Goal: Information Seeking & Learning: Learn about a topic

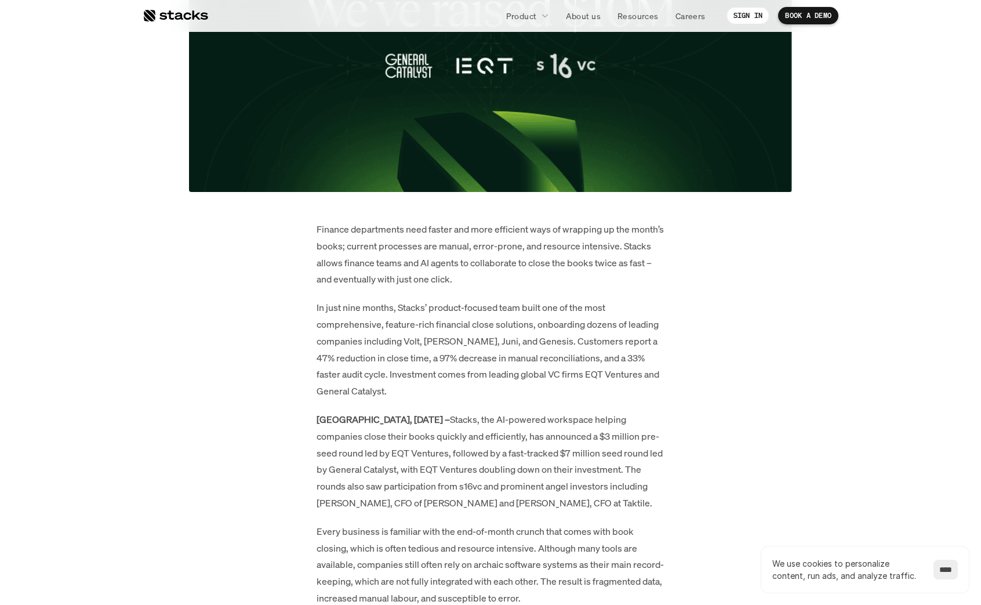
scroll to position [494, 0]
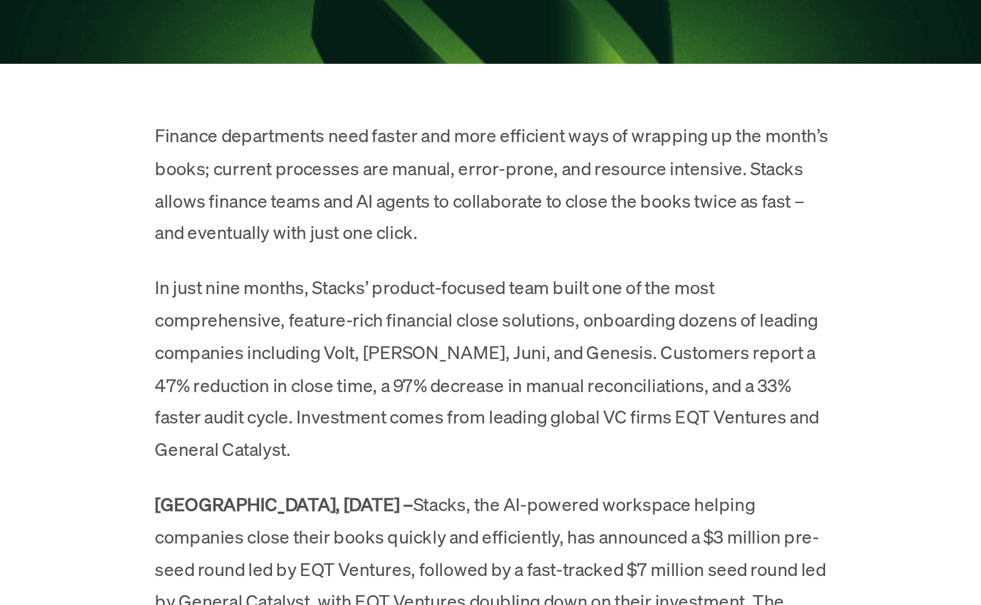
click at [488, 307] on p "In just nine months, Stacks’ product-focused team built one of the most compreh…" at bounding box center [490, 339] width 348 height 100
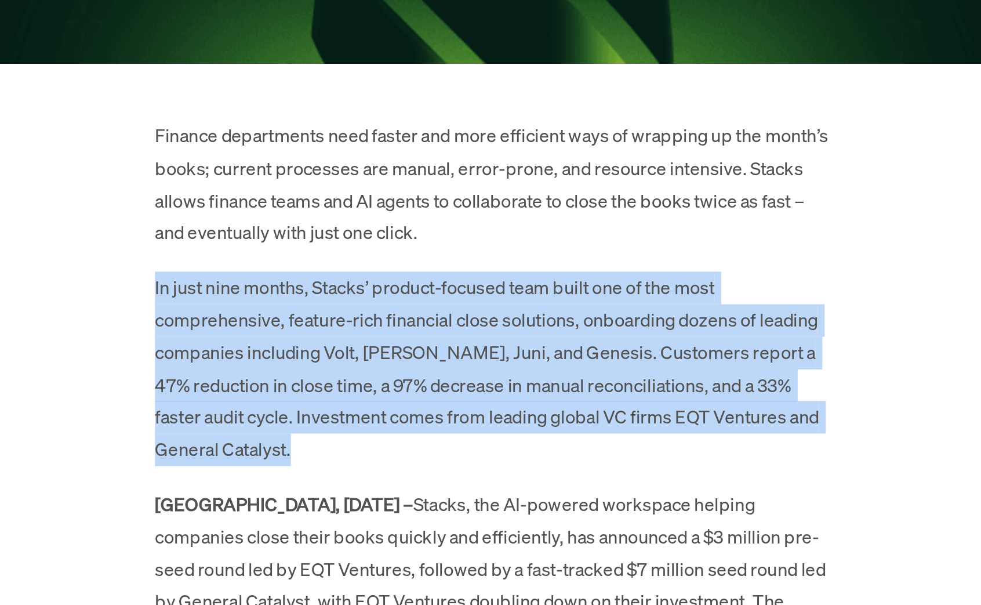
click at [487, 318] on p "In just nine months, Stacks’ product-focused team built one of the most compreh…" at bounding box center [490, 339] width 348 height 100
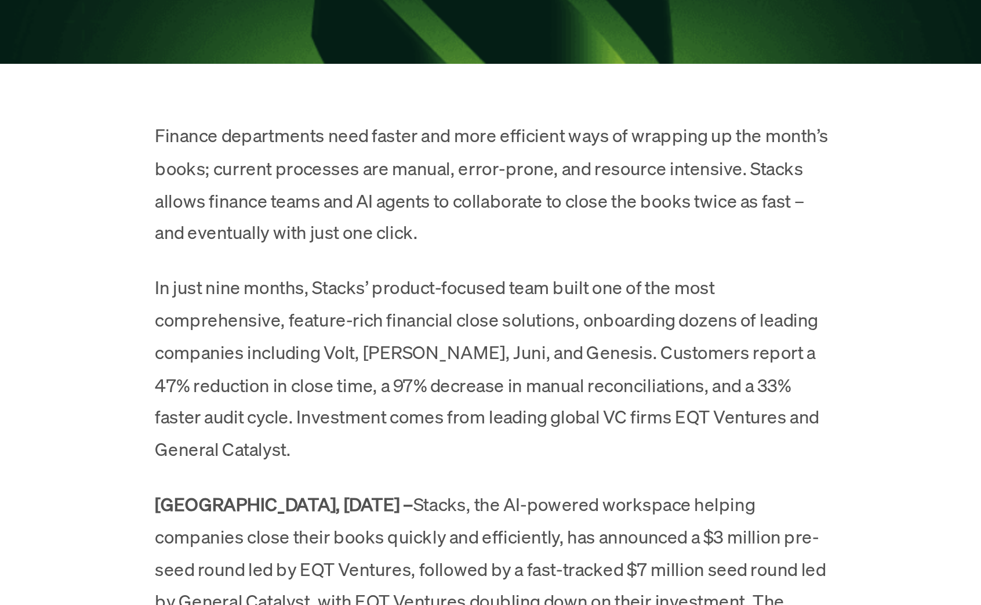
click at [487, 318] on p "In just nine months, Stacks’ product-focused team built one of the most compreh…" at bounding box center [490, 339] width 348 height 100
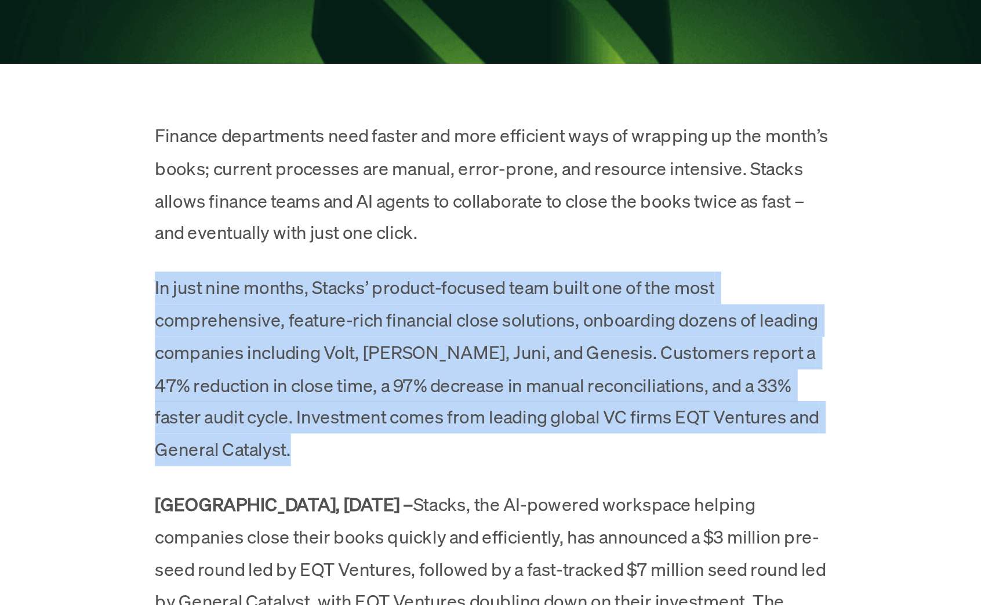
click at [481, 231] on p "Finance departments need faster and more efficient ways of wrapping up the mont…" at bounding box center [490, 243] width 348 height 67
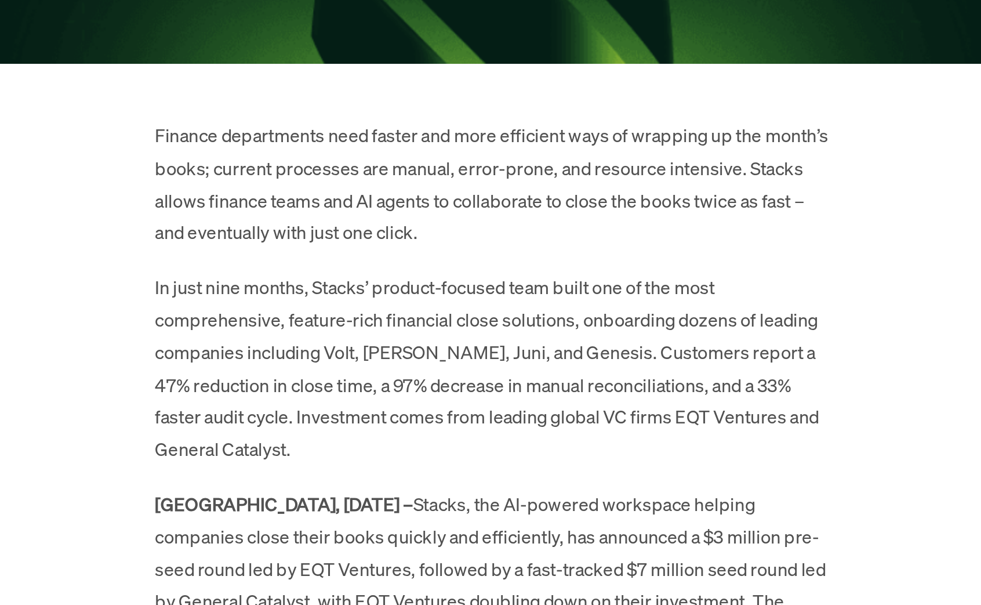
click at [481, 231] on p "Finance departments need faster and more efficient ways of wrapping up the mont…" at bounding box center [490, 243] width 348 height 67
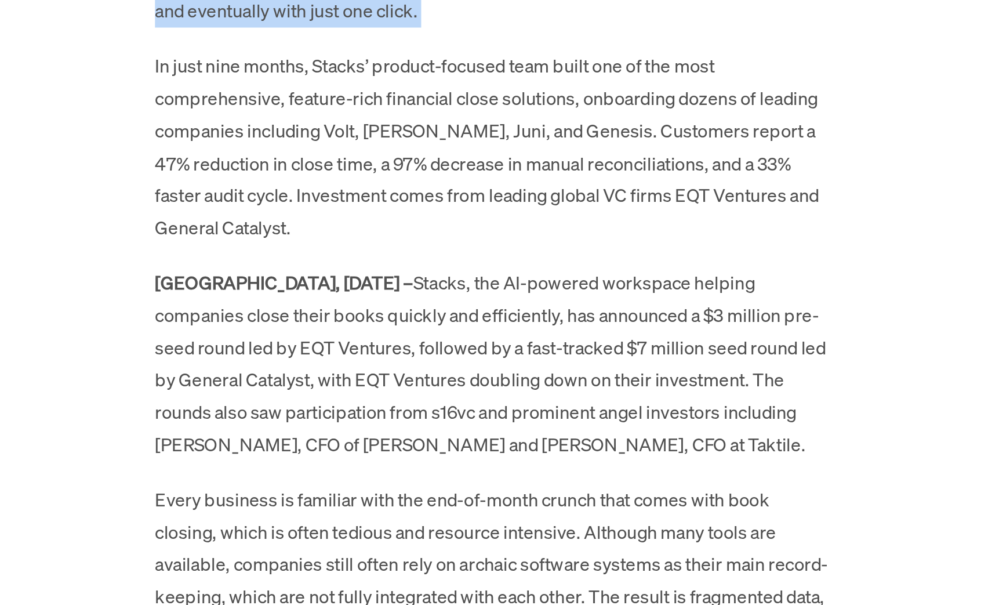
click at [466, 442] on p "[GEOGRAPHIC_DATA], [DATE] – Stacks, the AI-powered workspace helping companies …" at bounding box center [490, 451] width 348 height 100
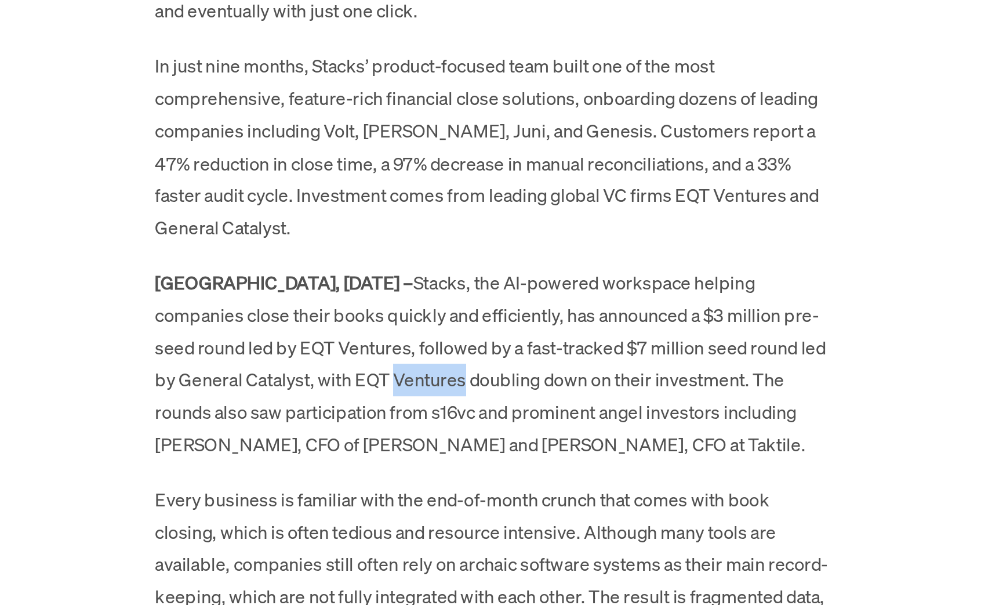
click at [466, 442] on p "[GEOGRAPHIC_DATA], [DATE] – Stacks, the AI-powered workspace helping companies …" at bounding box center [490, 451] width 348 height 100
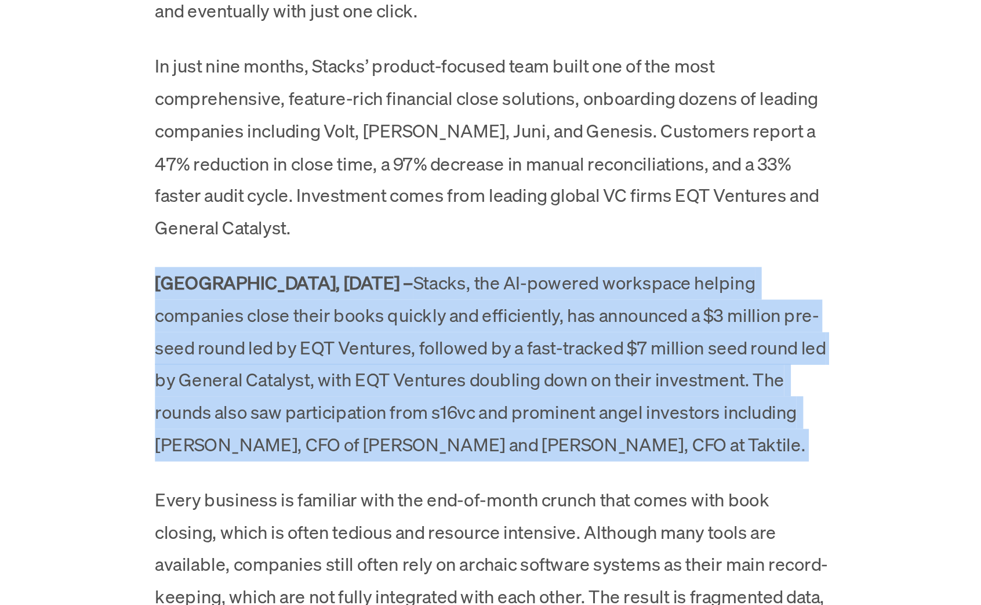
click at [466, 442] on p "[GEOGRAPHIC_DATA], [DATE] – Stacks, the AI-powered workspace helping companies …" at bounding box center [490, 451] width 348 height 100
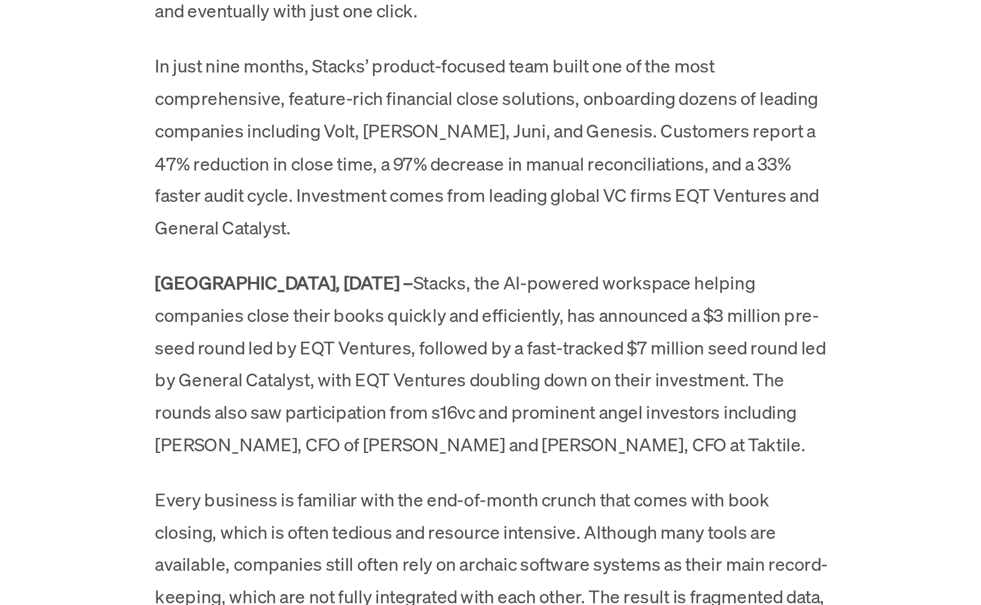
click at [466, 442] on p "[GEOGRAPHIC_DATA], [DATE] – Stacks, the AI-powered workspace helping companies …" at bounding box center [490, 451] width 348 height 100
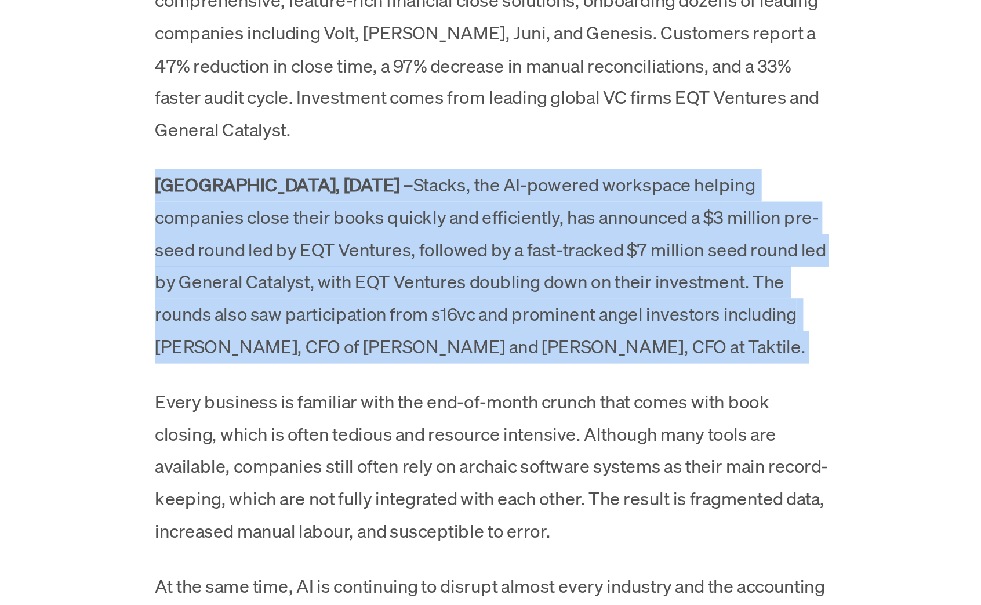
scroll to position [538, 0]
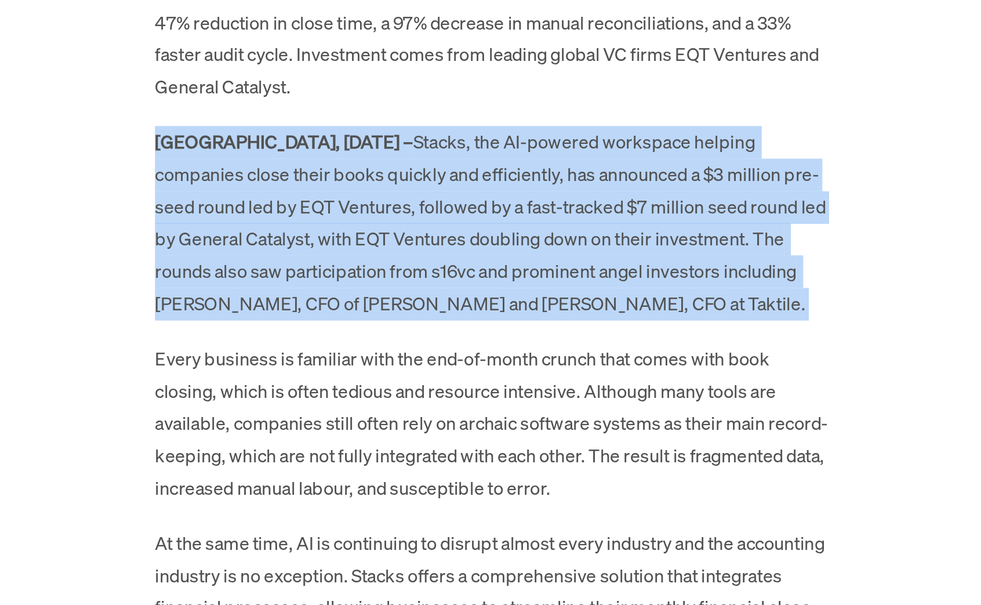
click at [466, 471] on p "Every business is familiar with the end-of-month crunch that comes with book cl…" at bounding box center [490, 509] width 348 height 83
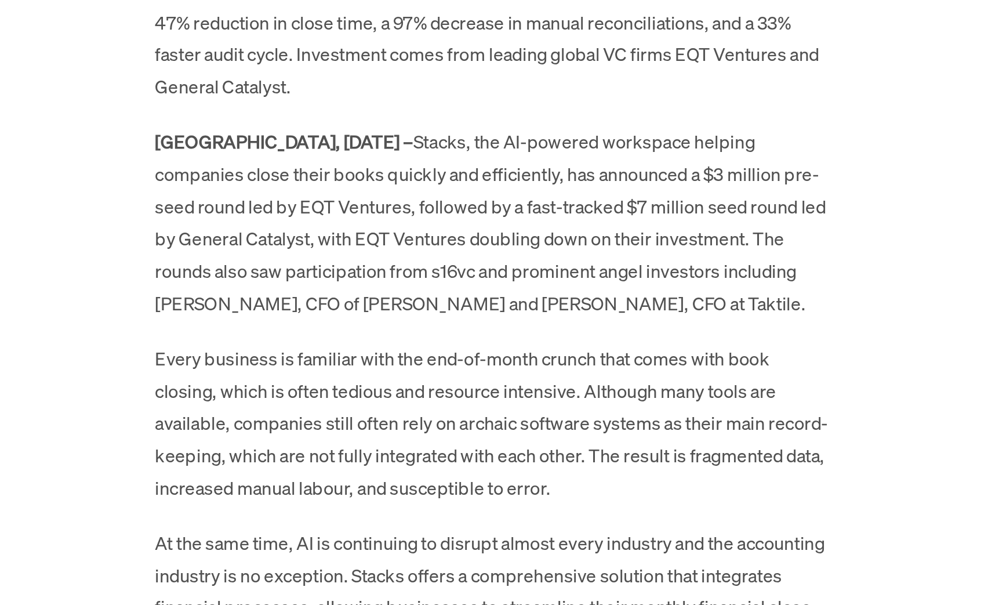
click at [466, 471] on p "Every business is familiar with the end-of-month crunch that comes with book cl…" at bounding box center [490, 509] width 348 height 83
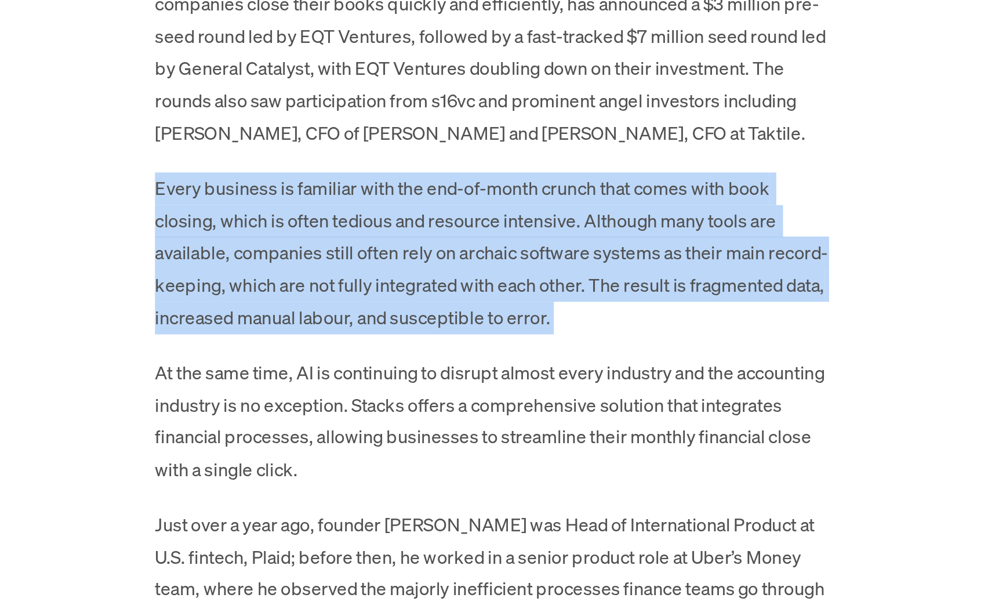
scroll to position [628, 0]
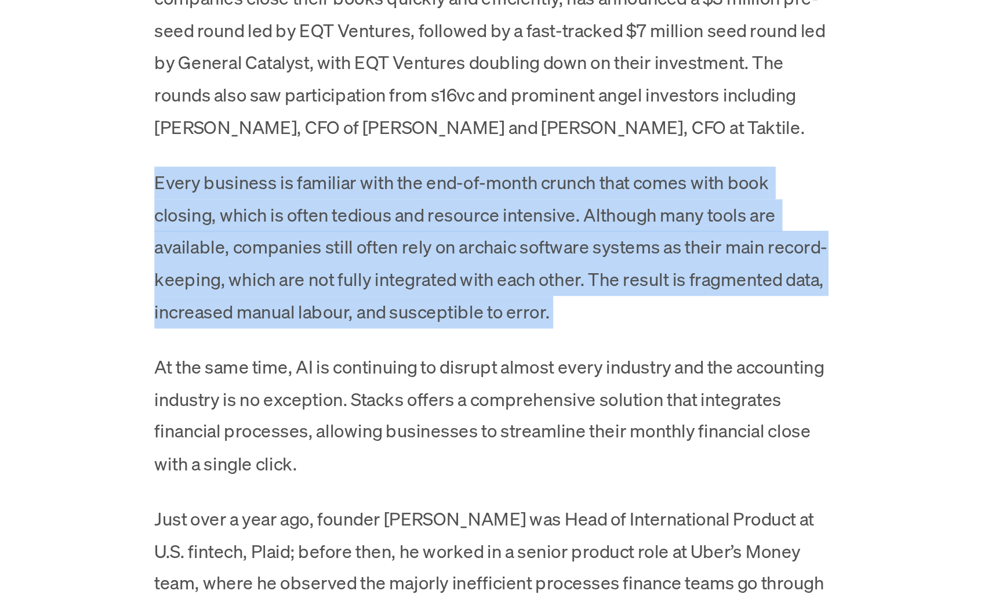
click at [472, 478] on p "At the same time, AI is continuing to disrupt almost every industry and the acc…" at bounding box center [490, 507] width 348 height 67
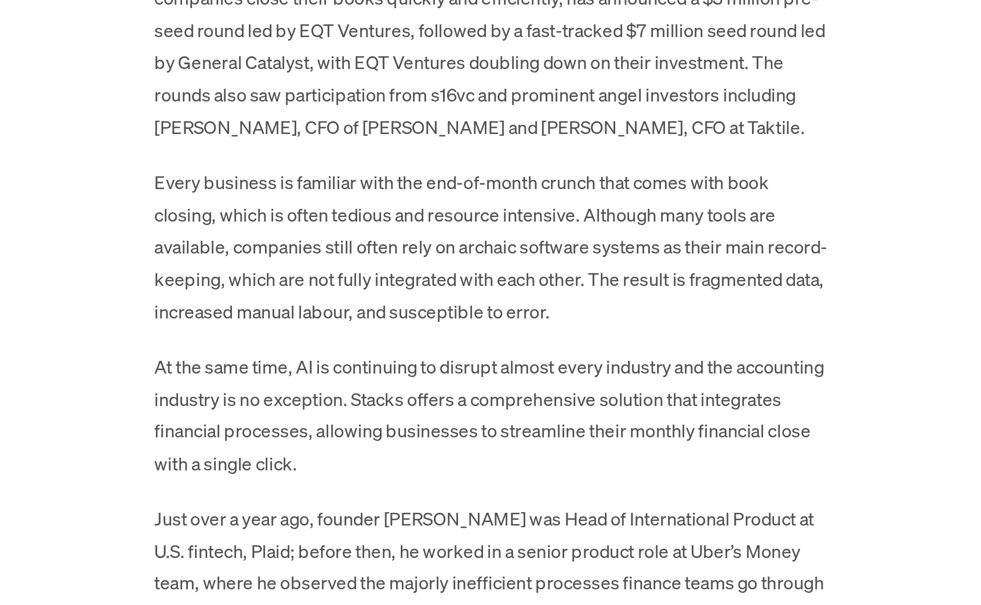
click at [472, 478] on p "At the same time, AI is continuing to disrupt almost every industry and the acc…" at bounding box center [490, 507] width 348 height 67
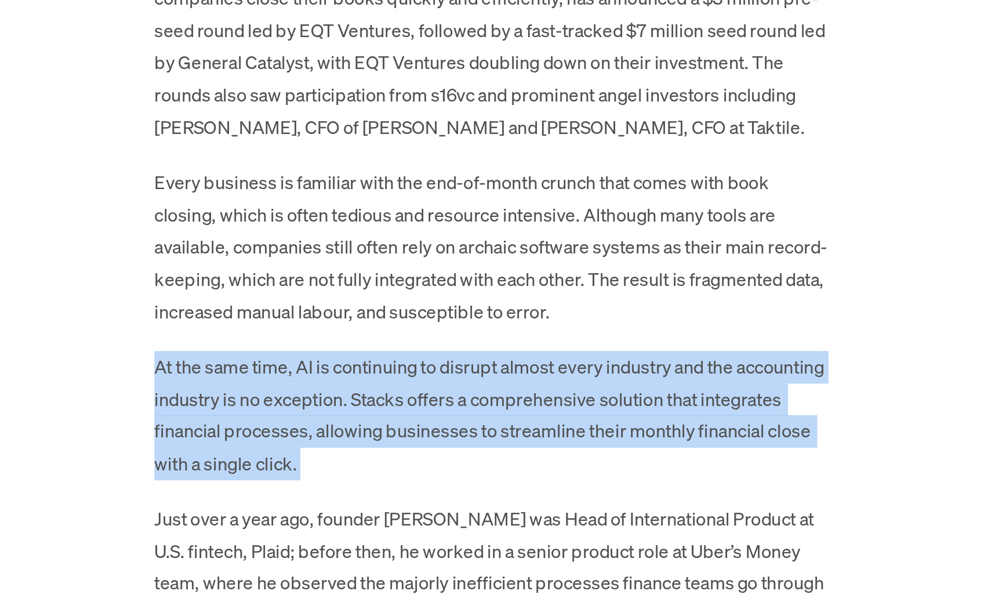
click at [472, 478] on p "At the same time, AI is continuing to disrupt almost every industry and the acc…" at bounding box center [490, 507] width 348 height 67
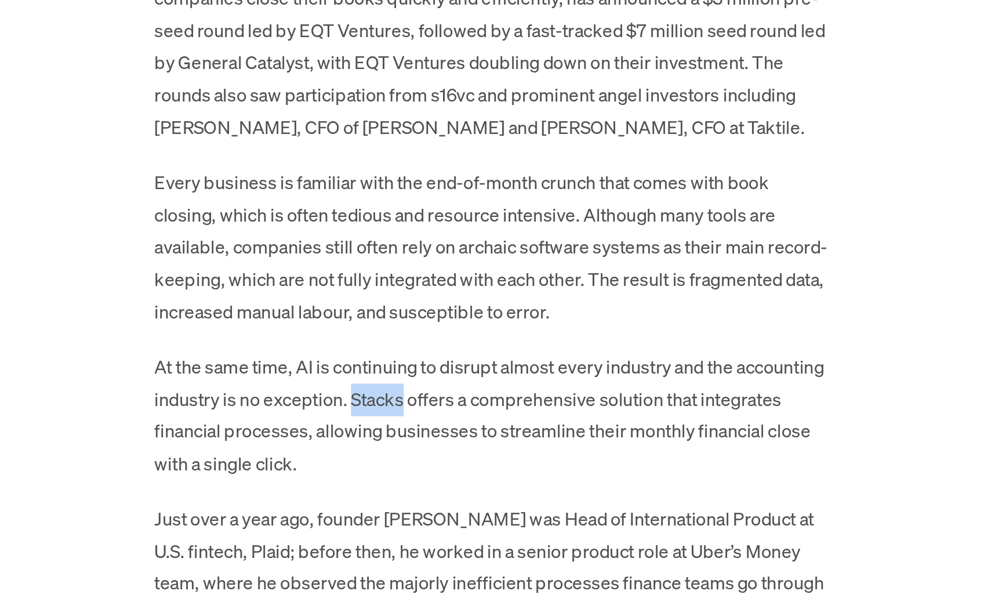
click at [472, 478] on p "At the same time, AI is continuing to disrupt almost every industry and the acc…" at bounding box center [490, 507] width 348 height 67
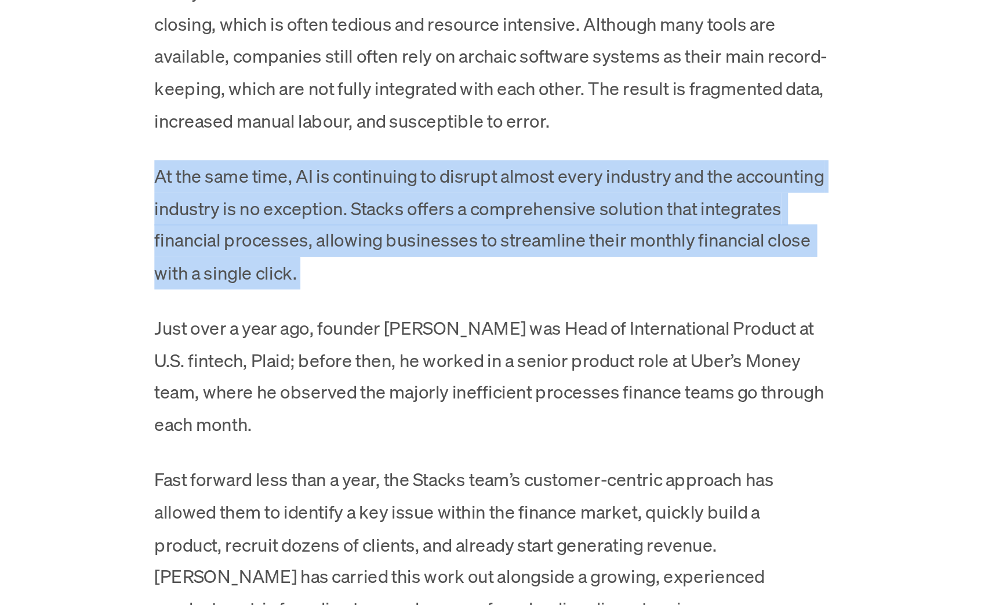
scroll to position [737, 0]
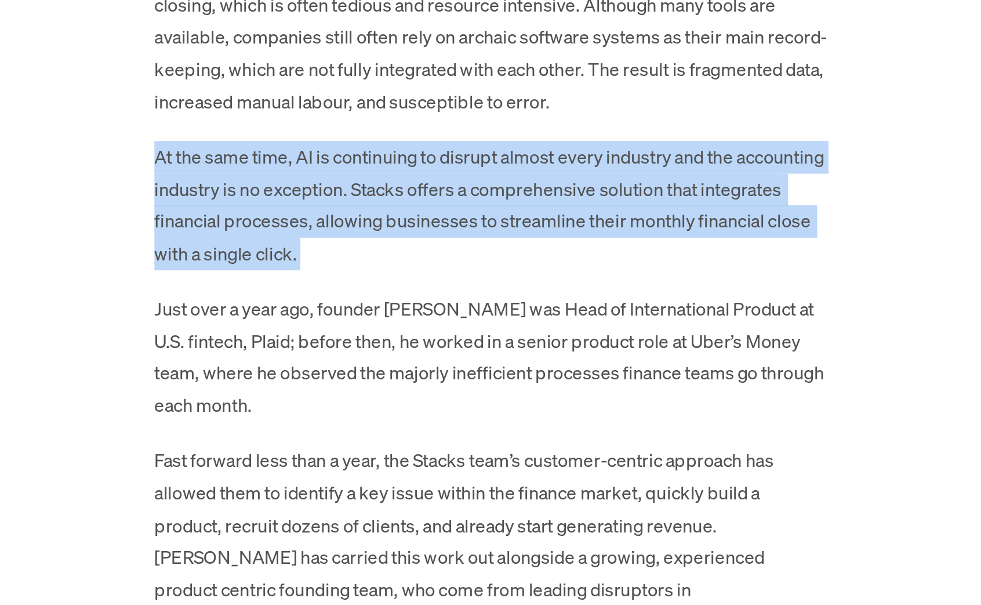
click at [474, 464] on p "Just over a year ago, founder [PERSON_NAME] was Head of International Product a…" at bounding box center [490, 476] width 348 height 67
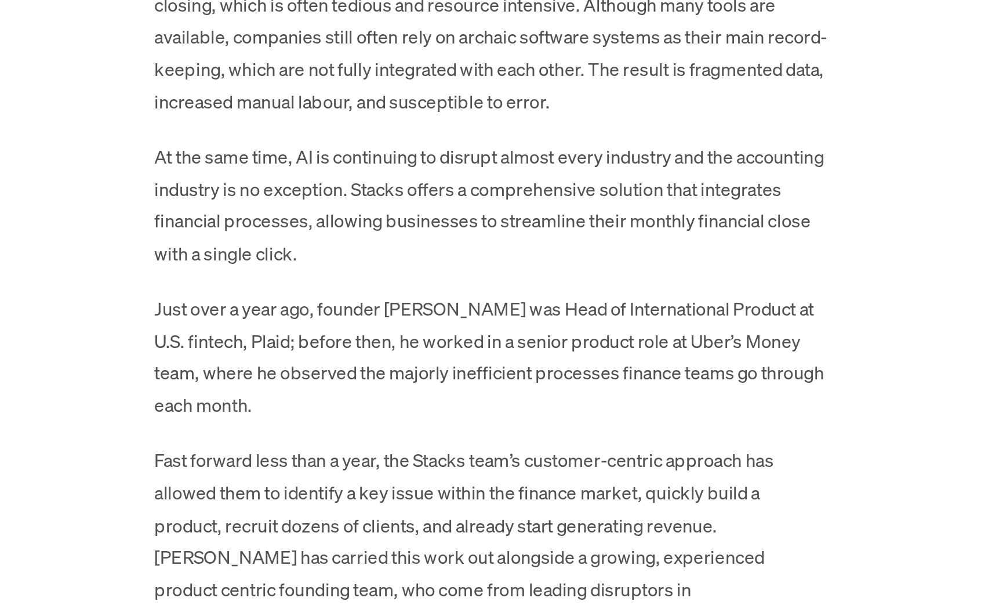
click at [474, 464] on p "Just over a year ago, founder [PERSON_NAME] was Head of International Product a…" at bounding box center [490, 476] width 348 height 67
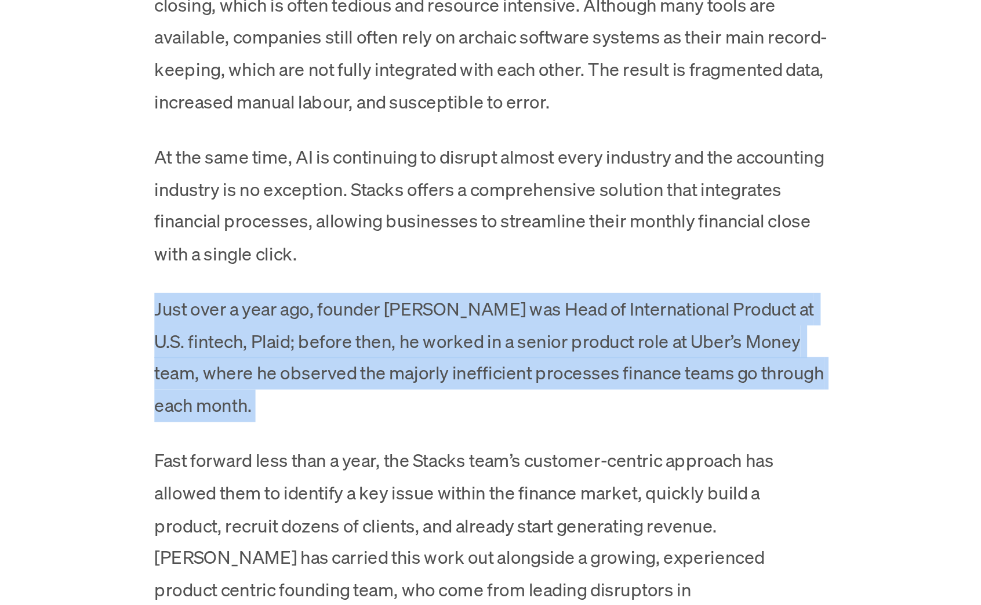
click at [474, 464] on p "Just over a year ago, founder [PERSON_NAME] was Head of International Product a…" at bounding box center [490, 476] width 348 height 67
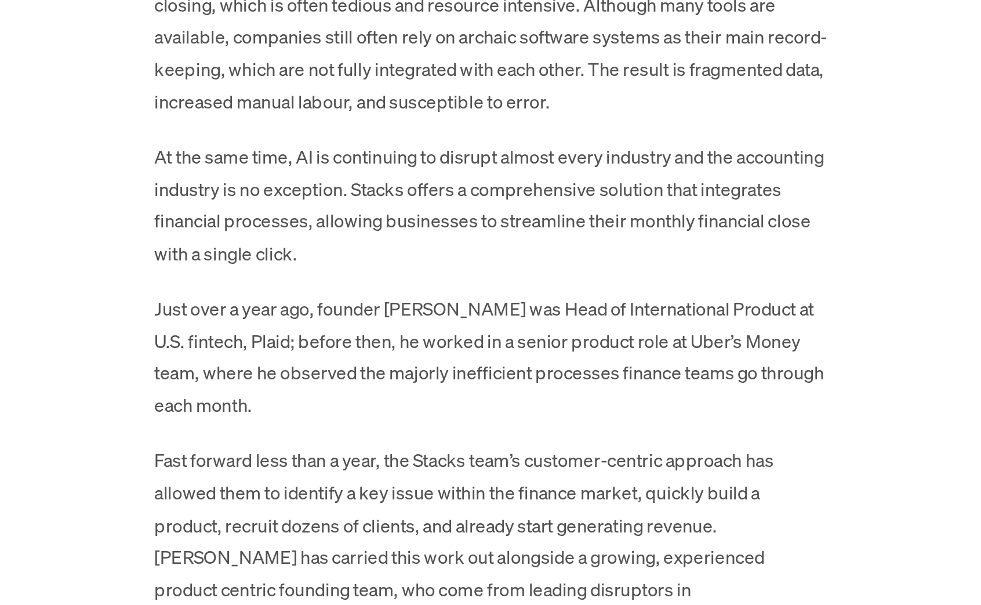
click at [474, 464] on p "Just over a year ago, founder [PERSON_NAME] was Head of International Product a…" at bounding box center [490, 476] width 348 height 67
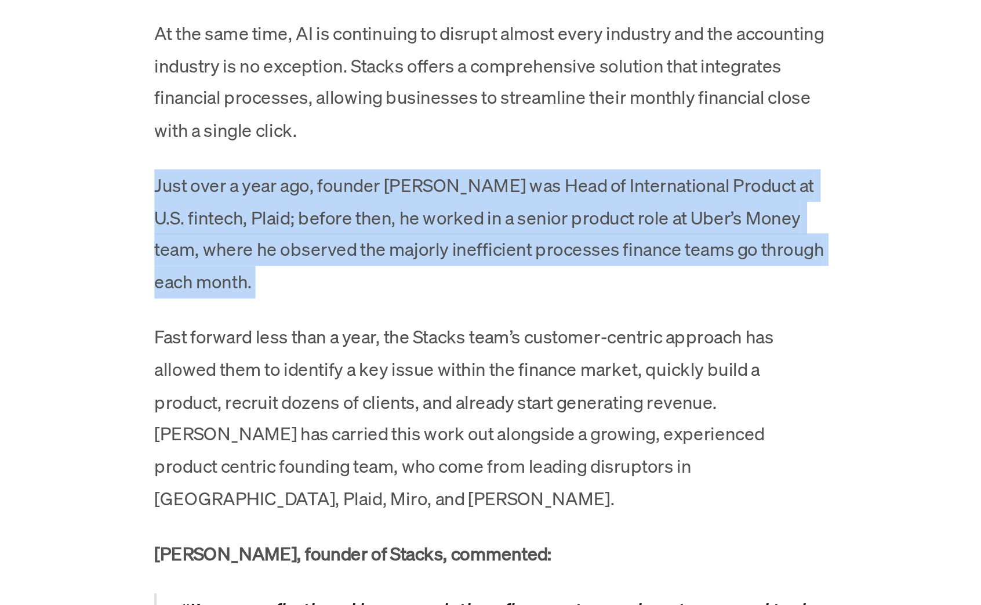
scroll to position [801, 0]
click at [474, 464] on p "Fast forward less than a year, the Stacks team’s customer-centric approach has …" at bounding box center [490, 507] width 348 height 100
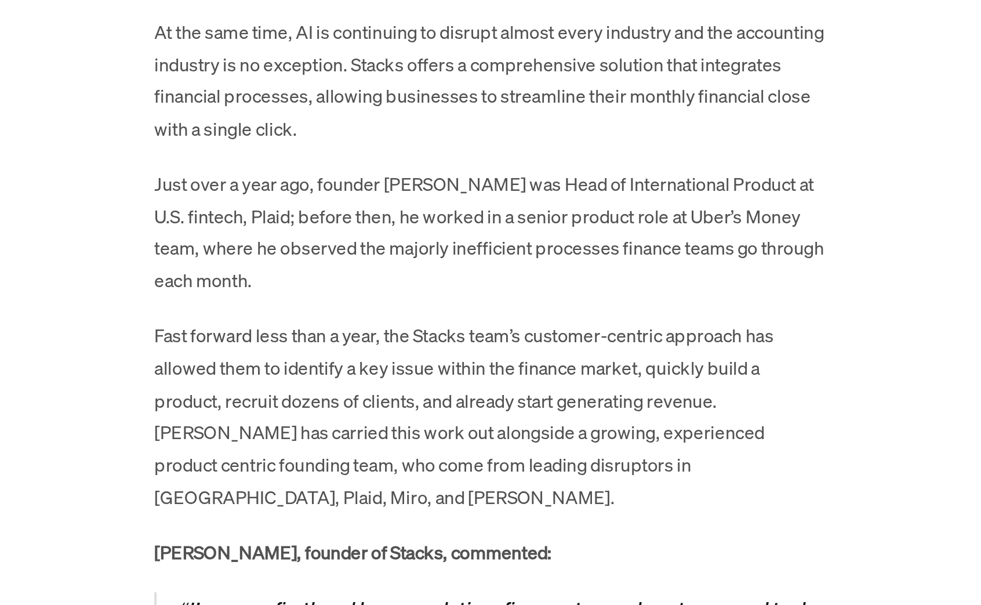
click at [474, 464] on p "Fast forward less than a year, the Stacks team’s customer-centric approach has …" at bounding box center [490, 507] width 348 height 100
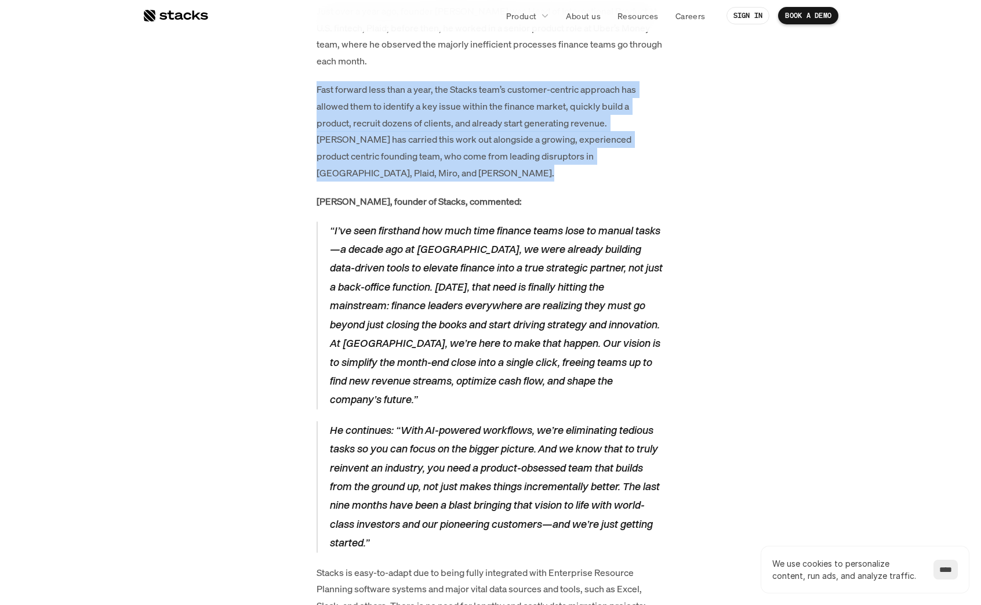
scroll to position [1168, 0]
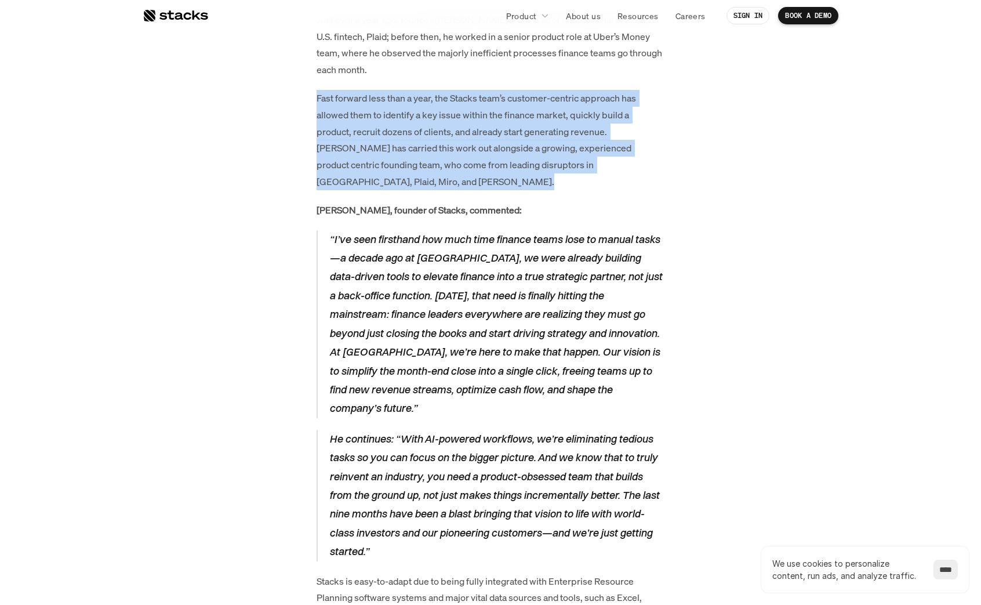
click at [485, 259] on p "“I’ve seen firsthand how much time finance teams lose to manual tasks—a decade …" at bounding box center [496, 324] width 335 height 188
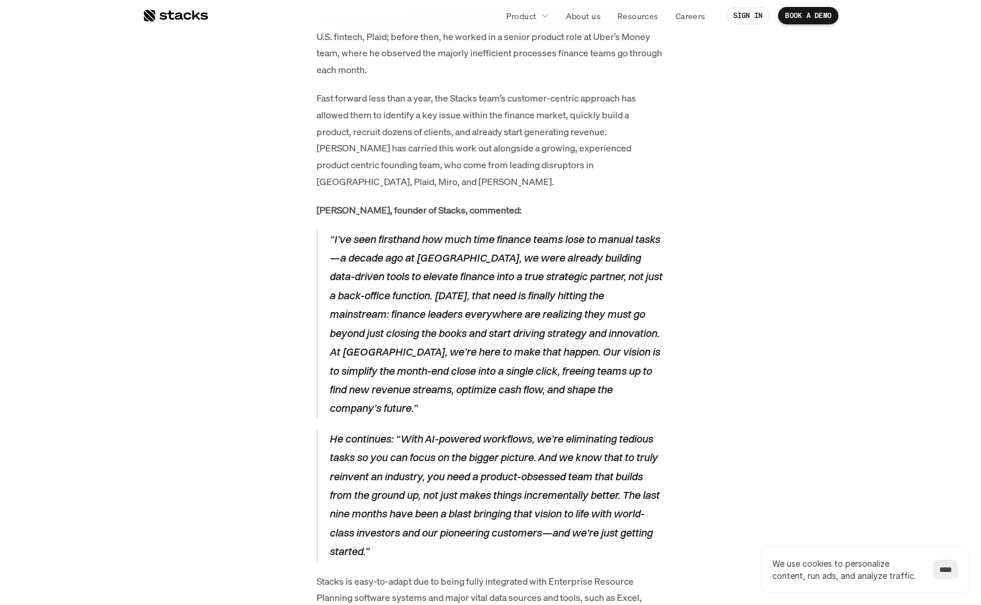
click at [485, 259] on p "“I’ve seen firsthand how much time finance teams lose to manual tasks—a decade …" at bounding box center [496, 324] width 335 height 188
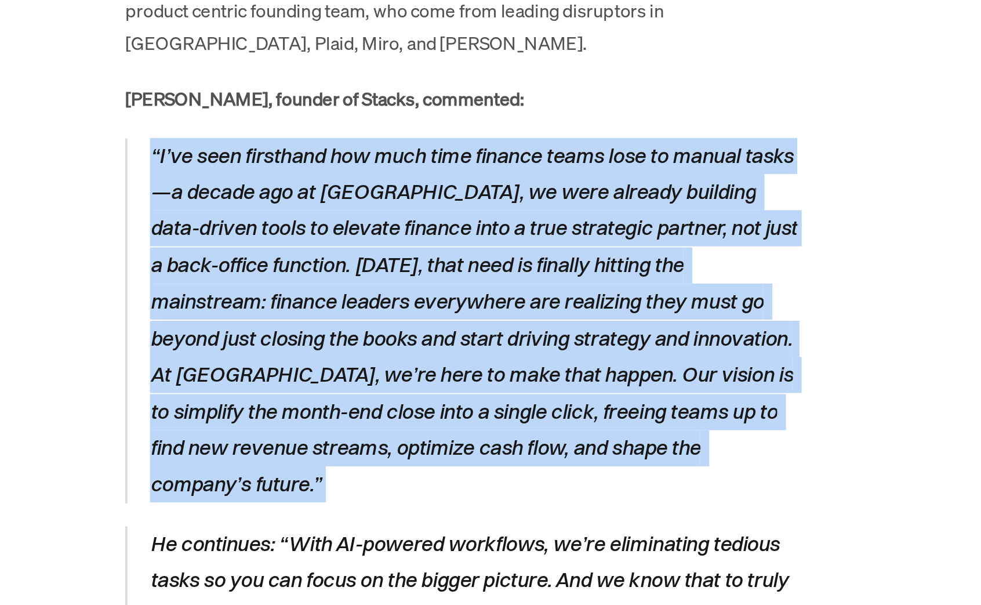
click at [501, 292] on p "“I’ve seen firsthand how much time finance teams lose to manual tasks—a decade …" at bounding box center [496, 324] width 335 height 188
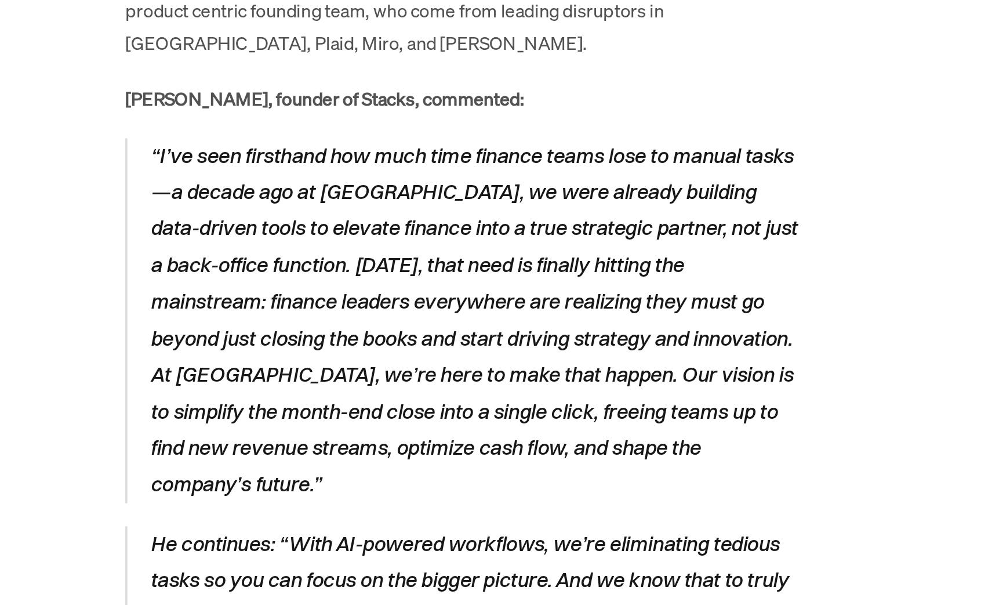
click at [501, 292] on p "“I’ve seen firsthand how much time finance teams lose to manual tasks—a decade …" at bounding box center [496, 324] width 335 height 188
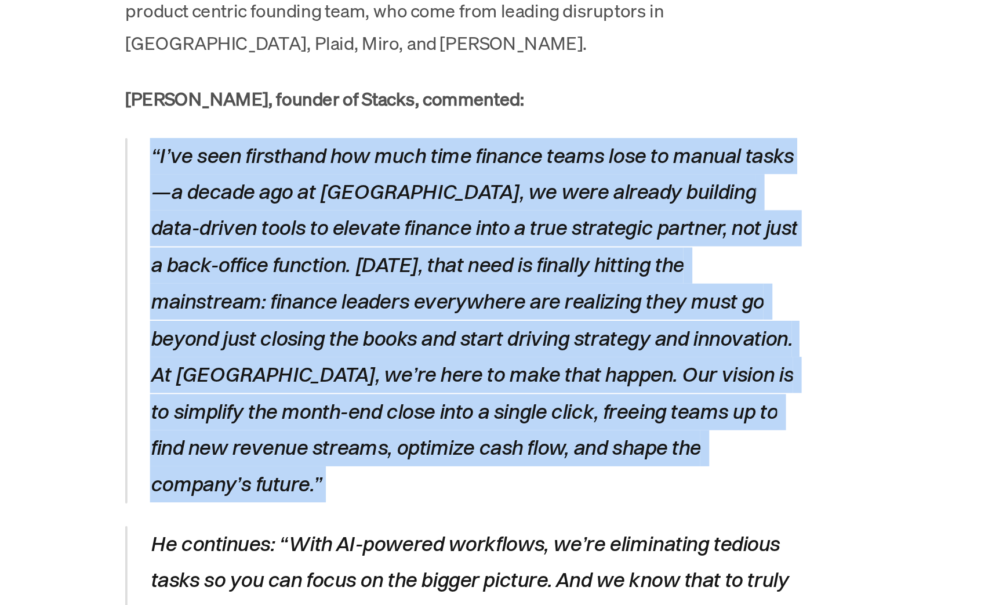
click at [501, 292] on p "“I’ve seen firsthand how much time finance teams lose to manual tasks—a decade …" at bounding box center [496, 324] width 335 height 188
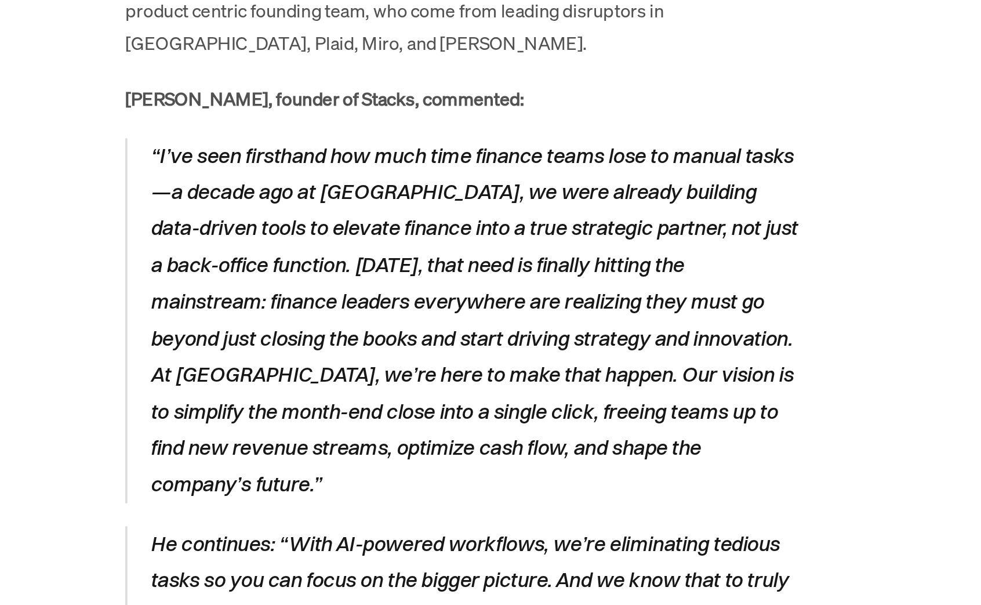
click at [501, 292] on p "“I’ve seen firsthand how much time finance teams lose to manual tasks—a decade …" at bounding box center [496, 324] width 335 height 188
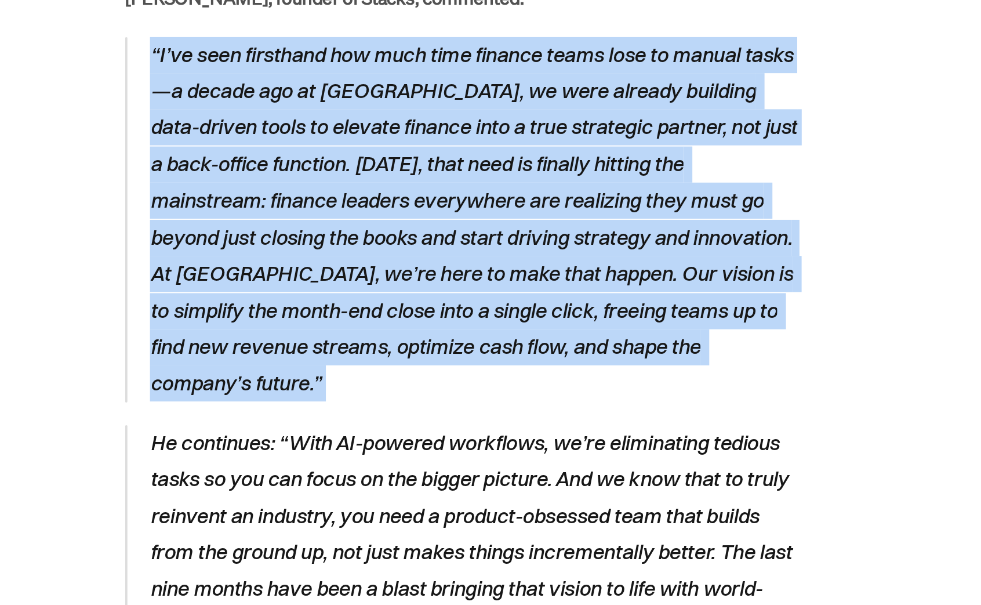
click at [498, 429] on p "He continues: “With AI-powered workflows, we’re eliminating tedious tasks so yo…" at bounding box center [496, 495] width 335 height 132
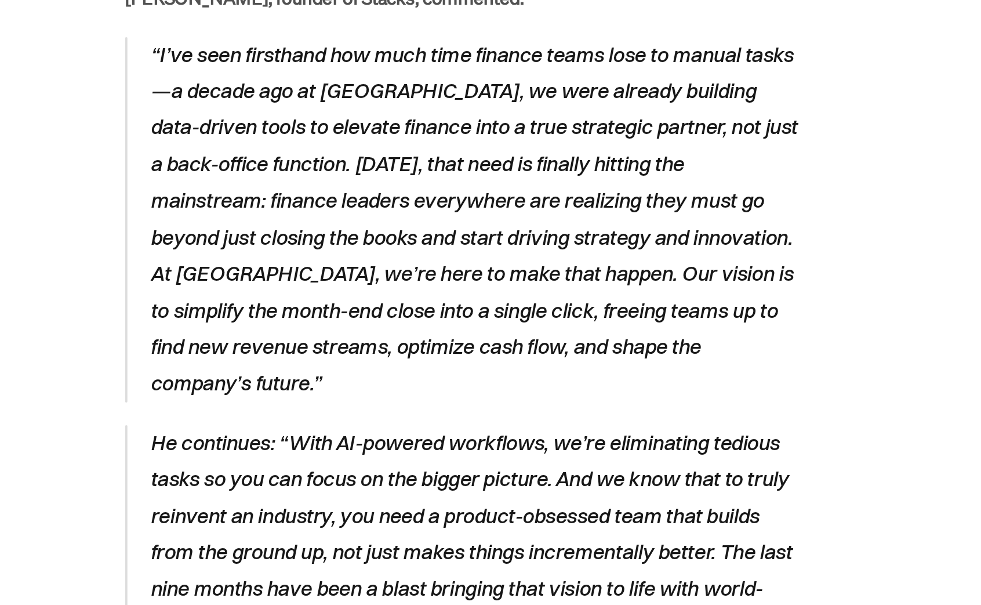
click at [498, 429] on p "He continues: “With AI-powered workflows, we’re eliminating tedious tasks so yo…" at bounding box center [496, 495] width 335 height 132
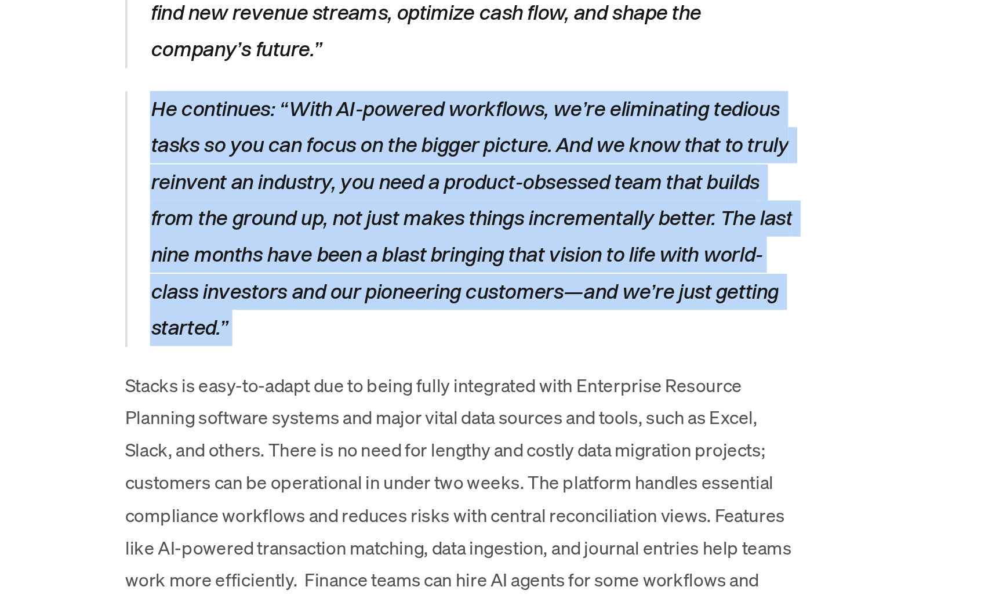
scroll to position [1332, 0]
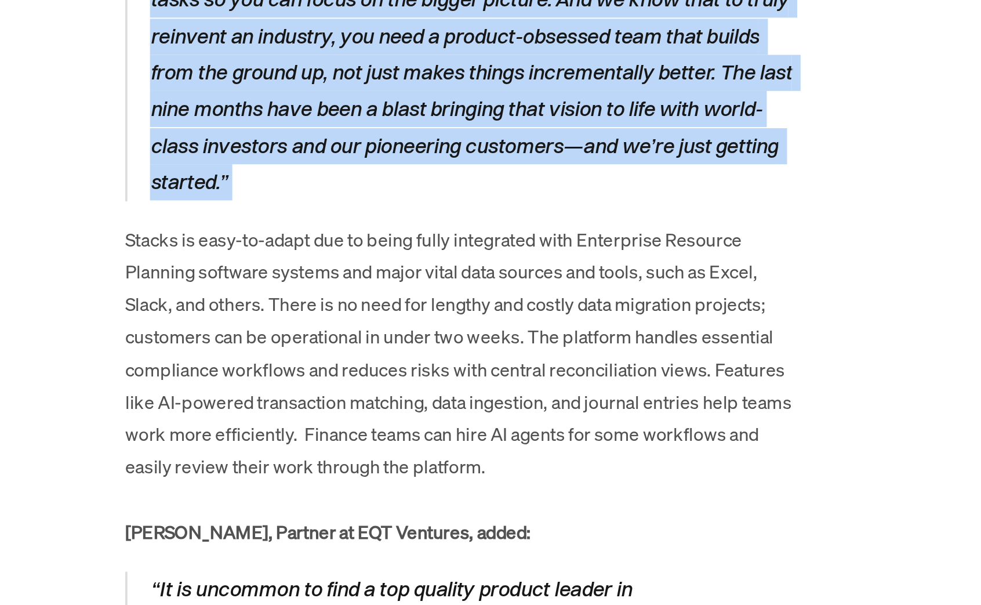
click at [489, 439] on p "Stacks is easy-to-adapt due to being fully integrated with Enterprise Resource …" at bounding box center [490, 492] width 348 height 167
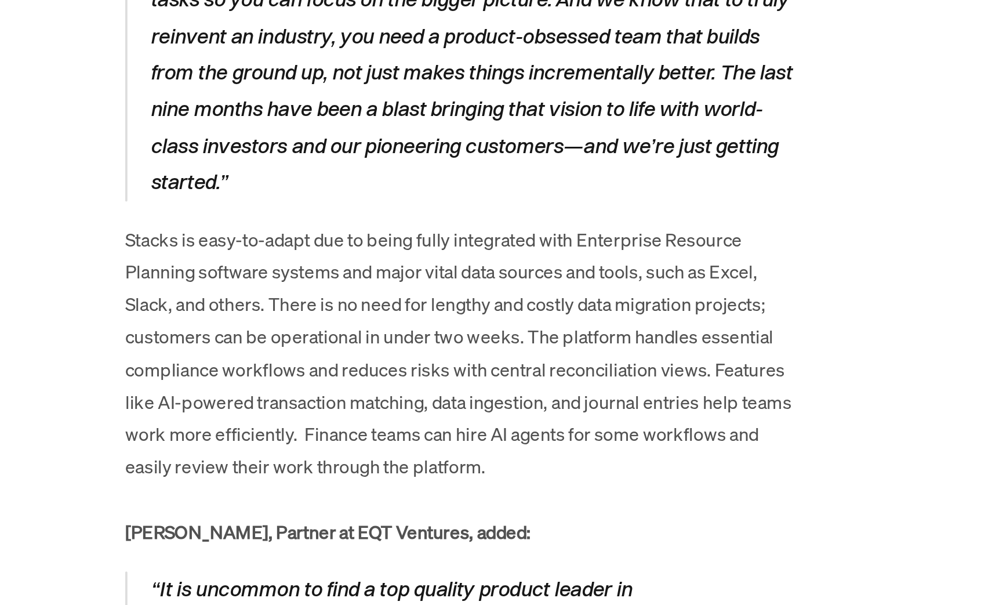
click at [489, 439] on p "Stacks is easy-to-adapt due to being fully integrated with Enterprise Resource …" at bounding box center [490, 492] width 348 height 167
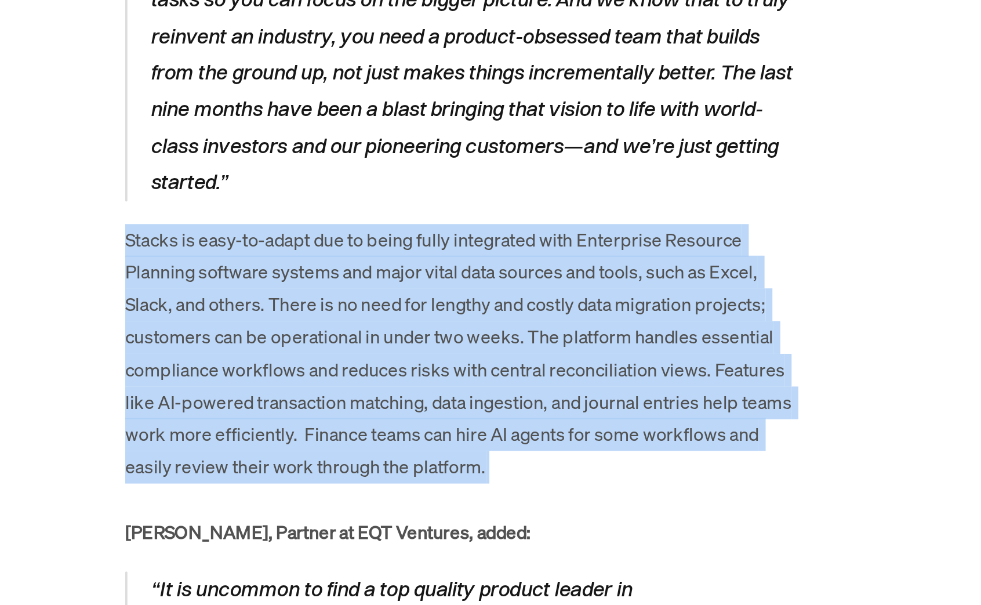
click at [475, 409] on p "Stacks is easy-to-adapt due to being fully integrated with Enterprise Resource …" at bounding box center [490, 492] width 348 height 167
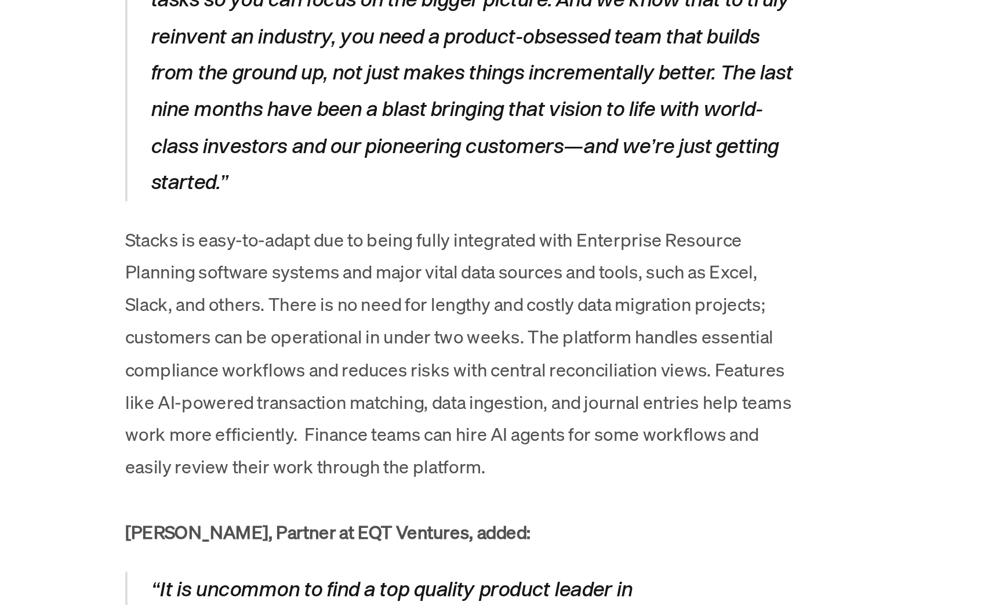
click at [475, 409] on p "Stacks is easy-to-adapt due to being fully integrated with Enterprise Resource …" at bounding box center [490, 492] width 348 height 167
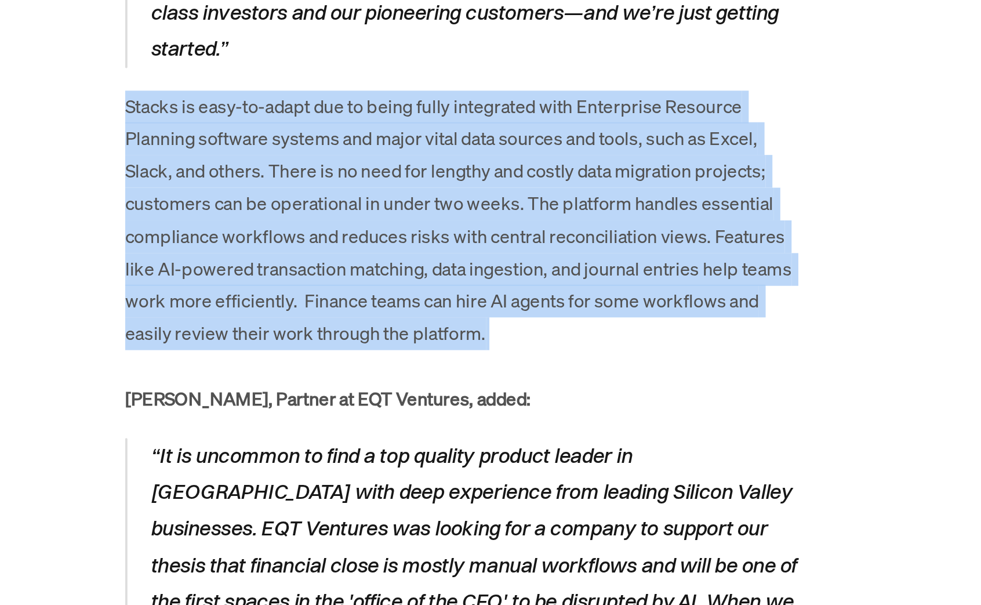
scroll to position [1401, 0]
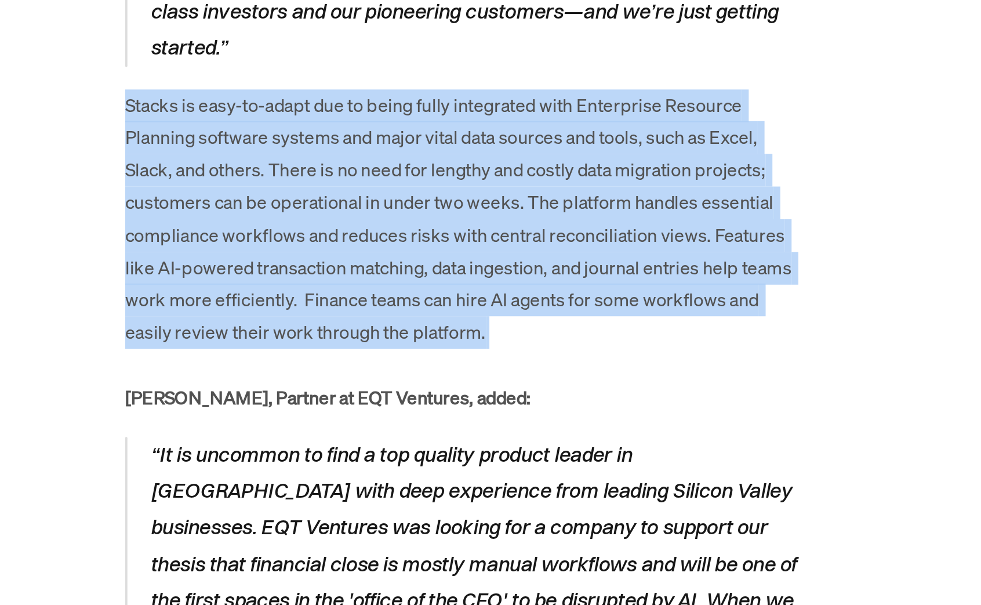
click at [472, 527] on p "“It is uncommon to find a top quality product leader in [GEOGRAPHIC_DATA] with …" at bounding box center [496, 584] width 335 height 132
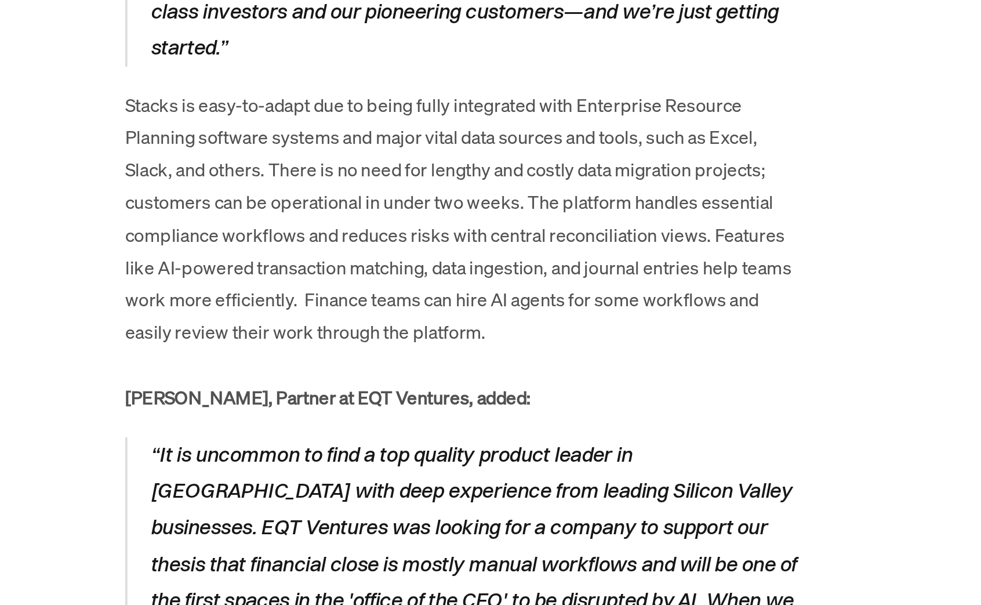
click at [472, 527] on p "“It is uncommon to find a top quality product leader in [GEOGRAPHIC_DATA] with …" at bounding box center [496, 584] width 335 height 132
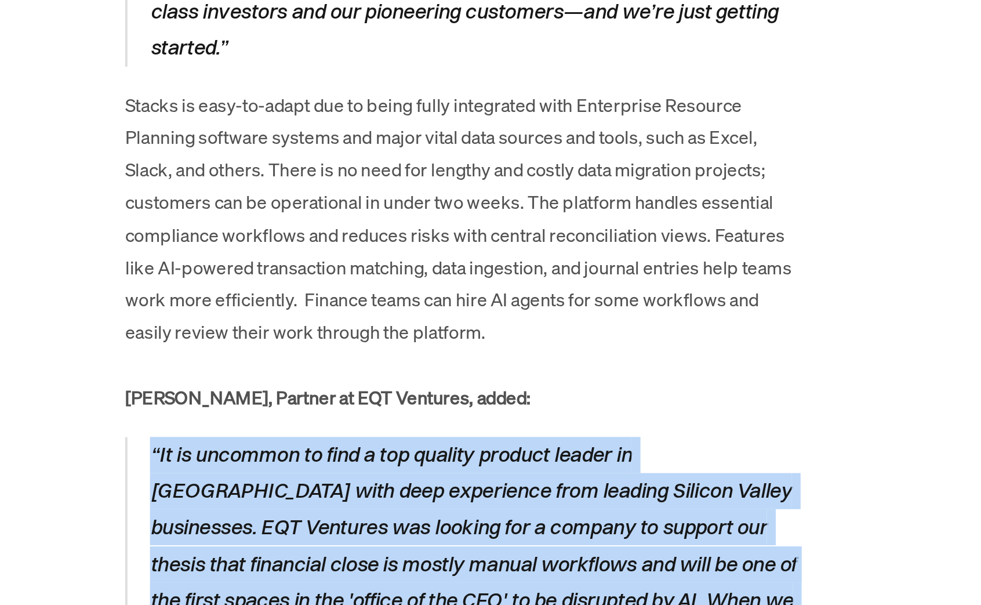
scroll to position [1568, 0]
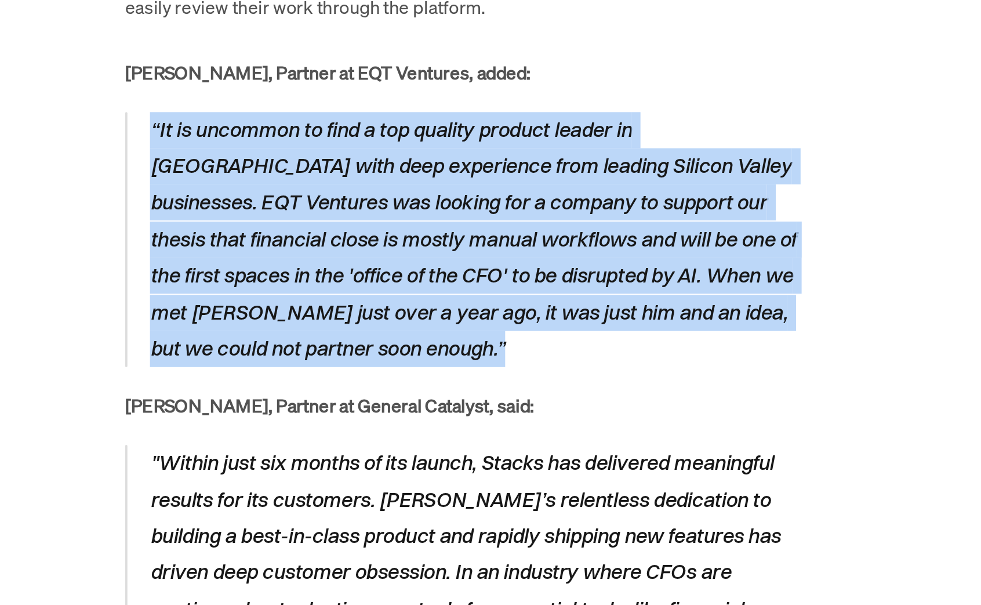
click at [472, 527] on p ""Within just six months of its launch, Stacks has delivered meaningful results …" at bounding box center [496, 588] width 335 height 132
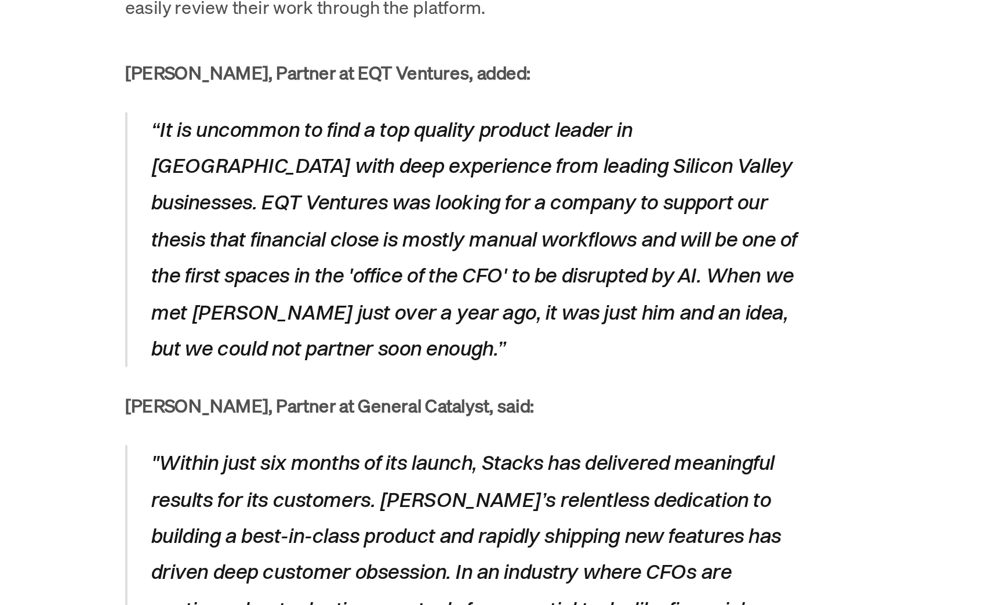
click at [472, 527] on p ""Within just six months of its launch, Stacks has delivered meaningful results …" at bounding box center [496, 588] width 335 height 132
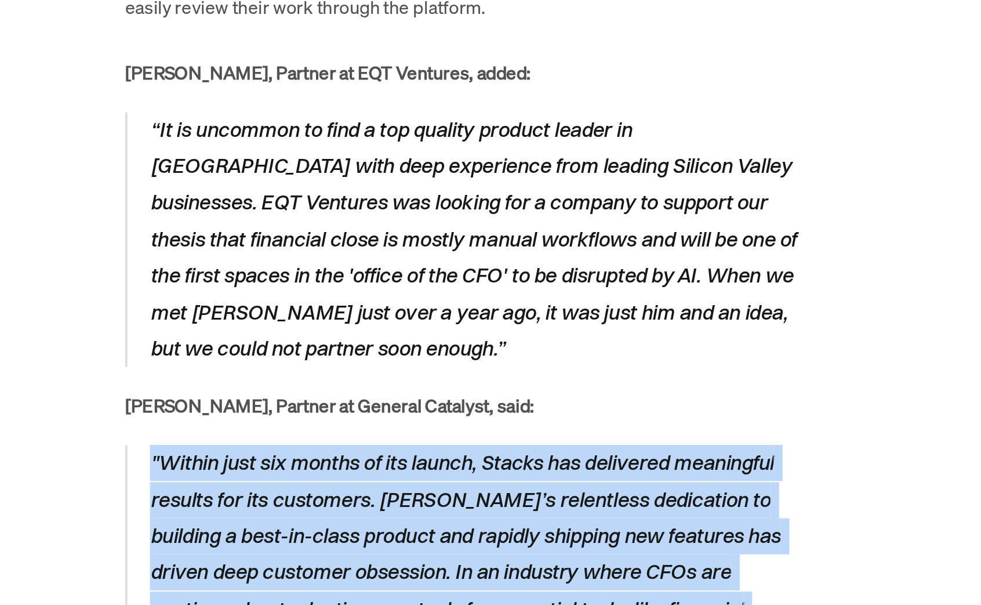
click at [498, 522] on p ""Within just six months of its launch, Stacks has delivered meaningful results …" at bounding box center [496, 588] width 335 height 132
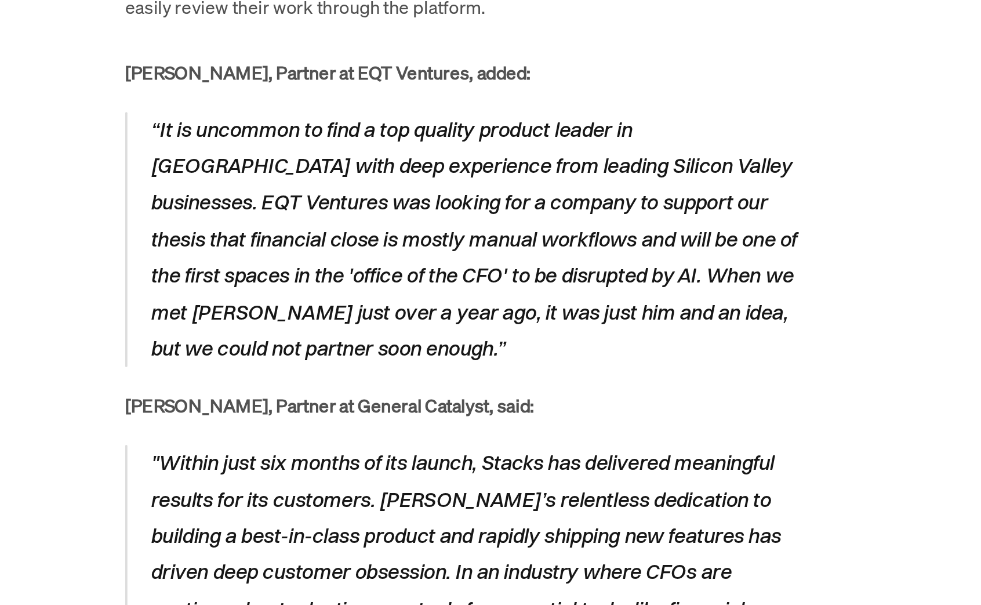
click at [498, 522] on p ""Within just six months of its launch, Stacks has delivered meaningful results …" at bounding box center [496, 588] width 335 height 132
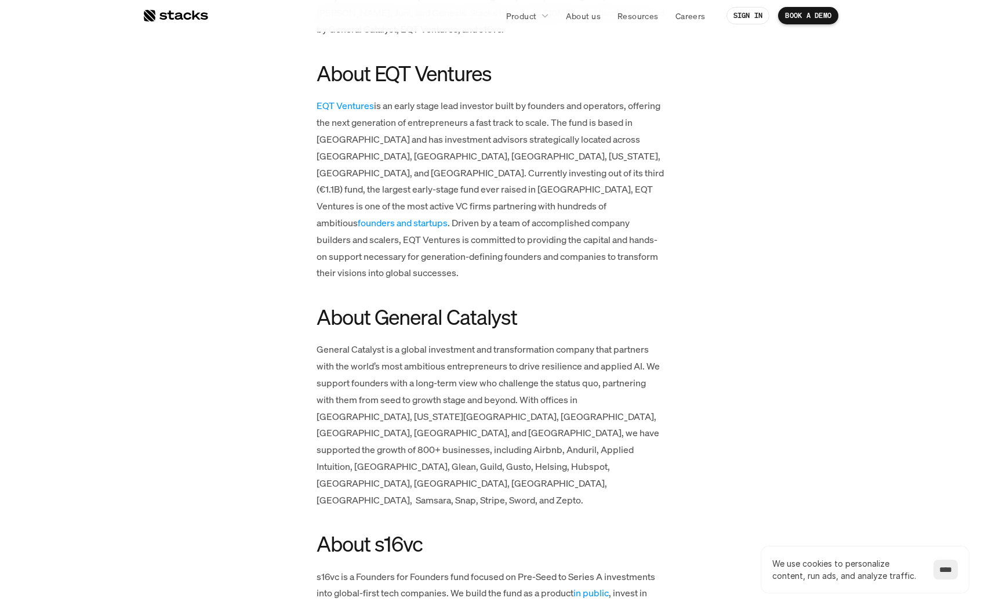
scroll to position [2890, 0]
